Goal: Task Accomplishment & Management: Manage account settings

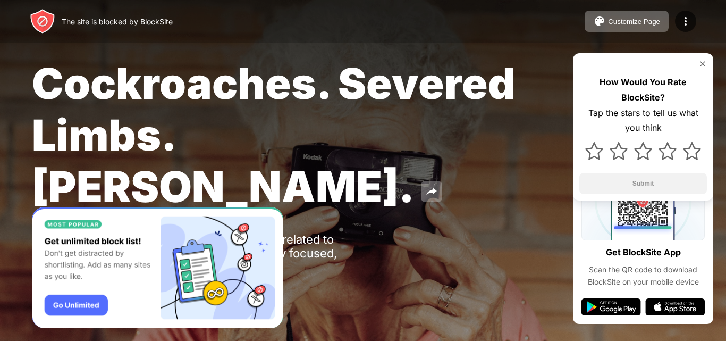
click at [703, 64] on img at bounding box center [703, 64] width 9 height 9
click at [616, 29] on button "Customize Page" at bounding box center [627, 21] width 84 height 21
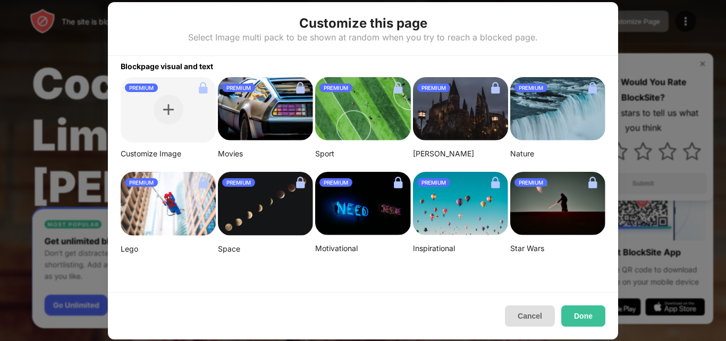
click at [528, 316] on button "Cancel" at bounding box center [530, 315] width 50 height 21
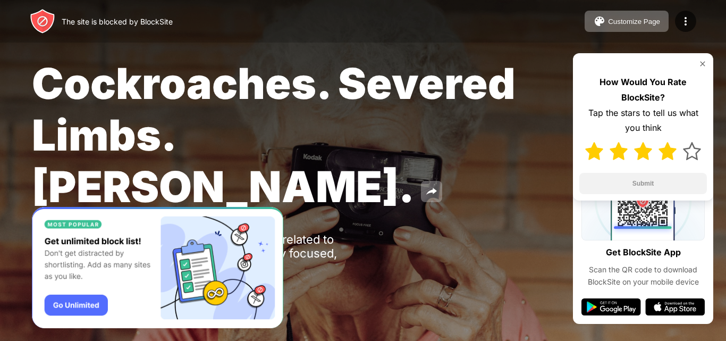
click at [666, 152] on img at bounding box center [668, 151] width 18 height 18
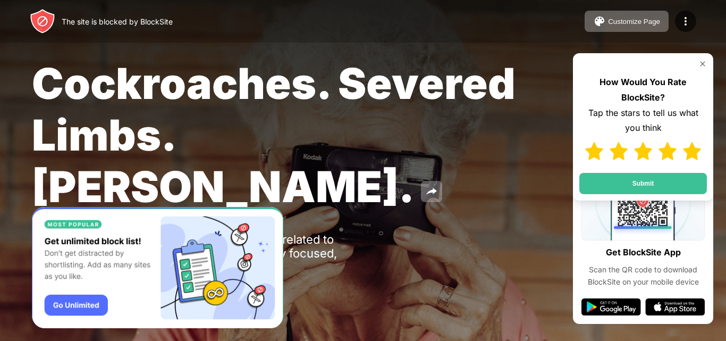
click at [694, 158] on img at bounding box center [692, 151] width 18 height 18
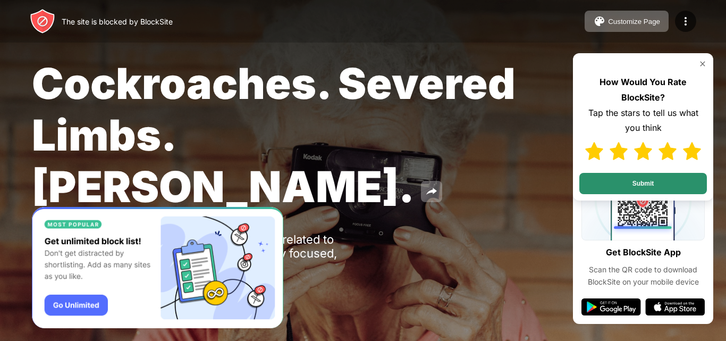
click at [680, 181] on button "Submit" at bounding box center [644, 183] width 128 height 21
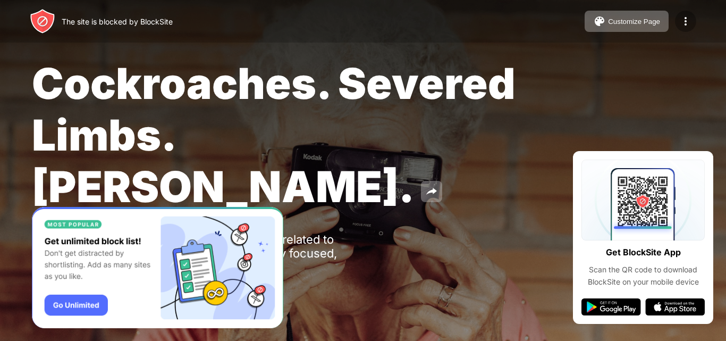
click at [681, 20] on img at bounding box center [686, 21] width 13 height 13
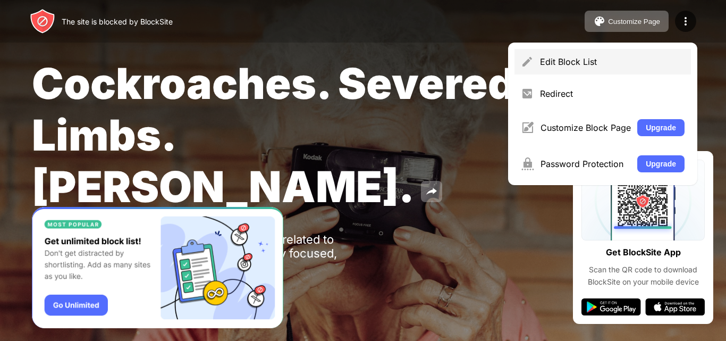
click at [616, 65] on div "Edit Block List" at bounding box center [612, 61] width 145 height 11
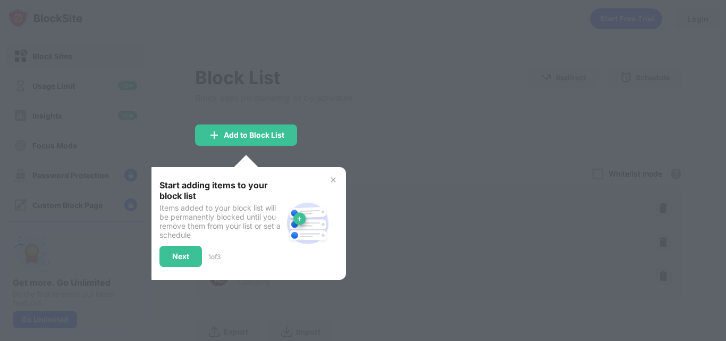
click at [333, 183] on img at bounding box center [333, 180] width 9 height 9
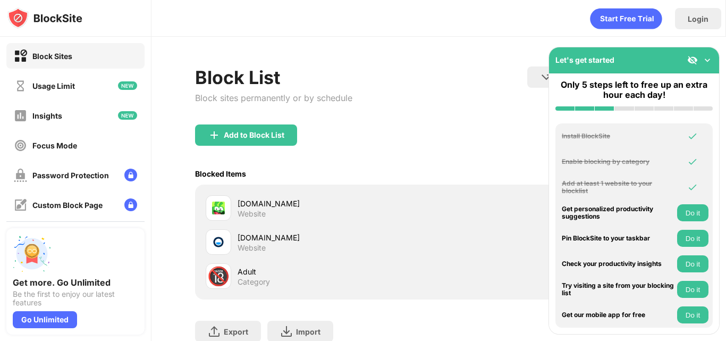
scroll to position [79, 8]
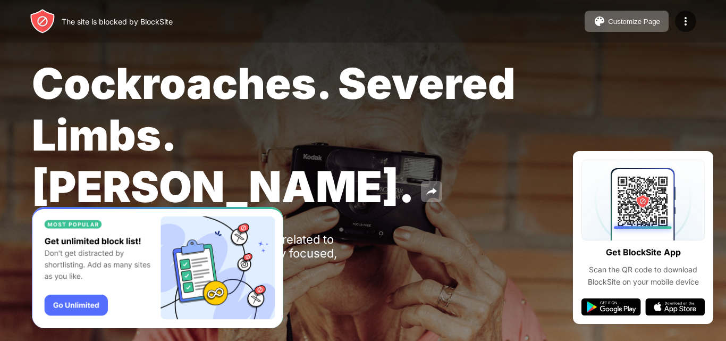
click at [83, 312] on img "Banner Message" at bounding box center [158, 268] width 252 height 122
click at [40, 28] on img at bounding box center [43, 22] width 26 height 26
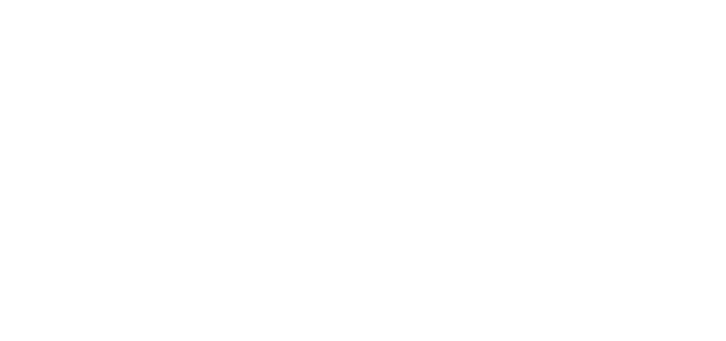
click at [248, 4] on html at bounding box center [363, 2] width 726 height 4
